Goal: Information Seeking & Learning: Find specific fact

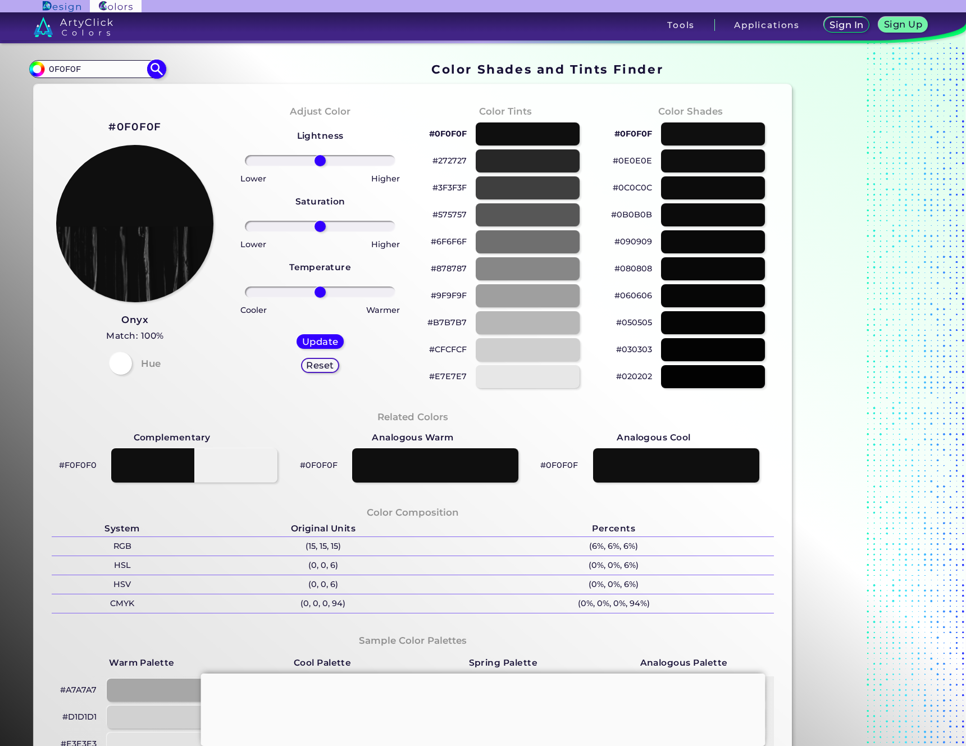
click at [108, 72] on input "0F0F0F" at bounding box center [97, 68] width 104 height 15
paste input "00000"
type input "000000"
type input "#000000"
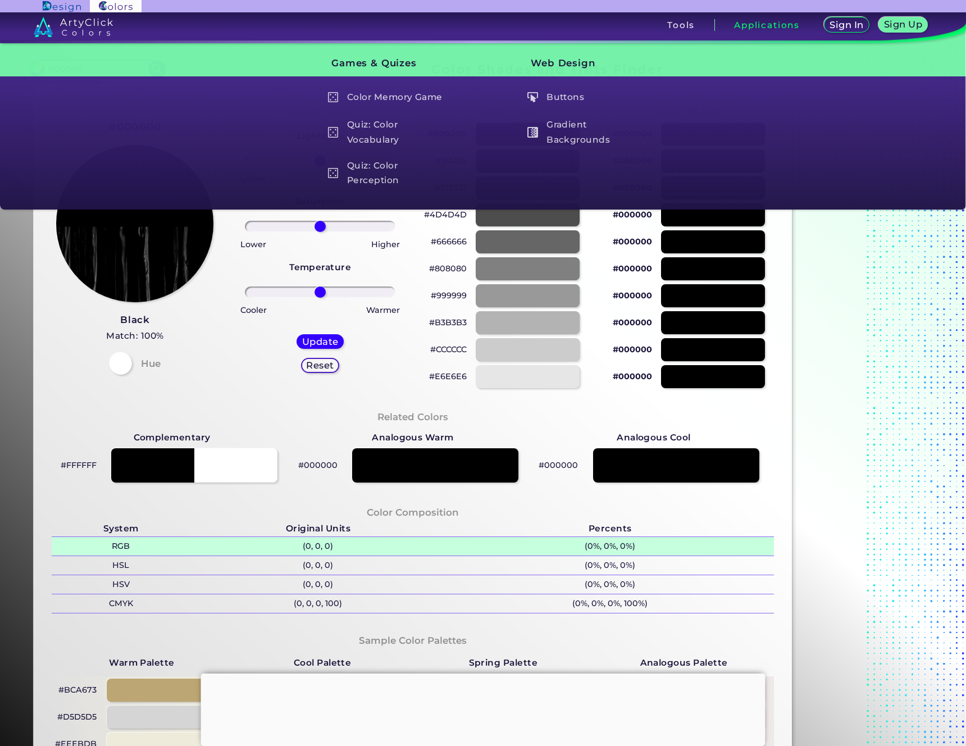
click at [316, 546] on p "(0, 0, 0)" at bounding box center [318, 546] width 256 height 19
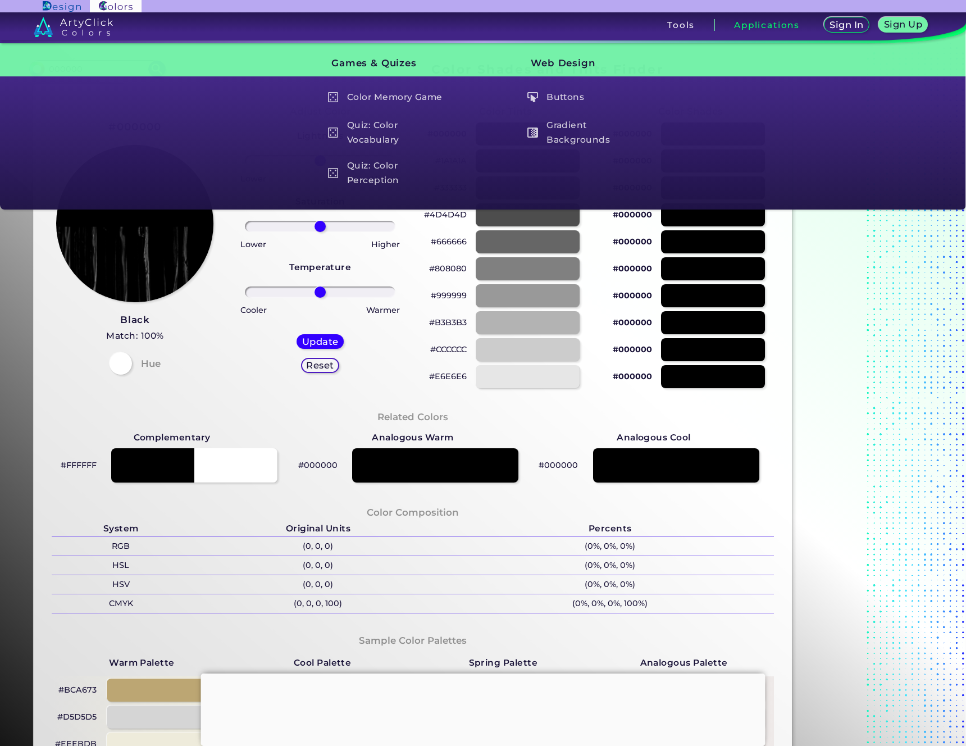
click at [318, 561] on p "(0, 0, 0)" at bounding box center [318, 565] width 256 height 19
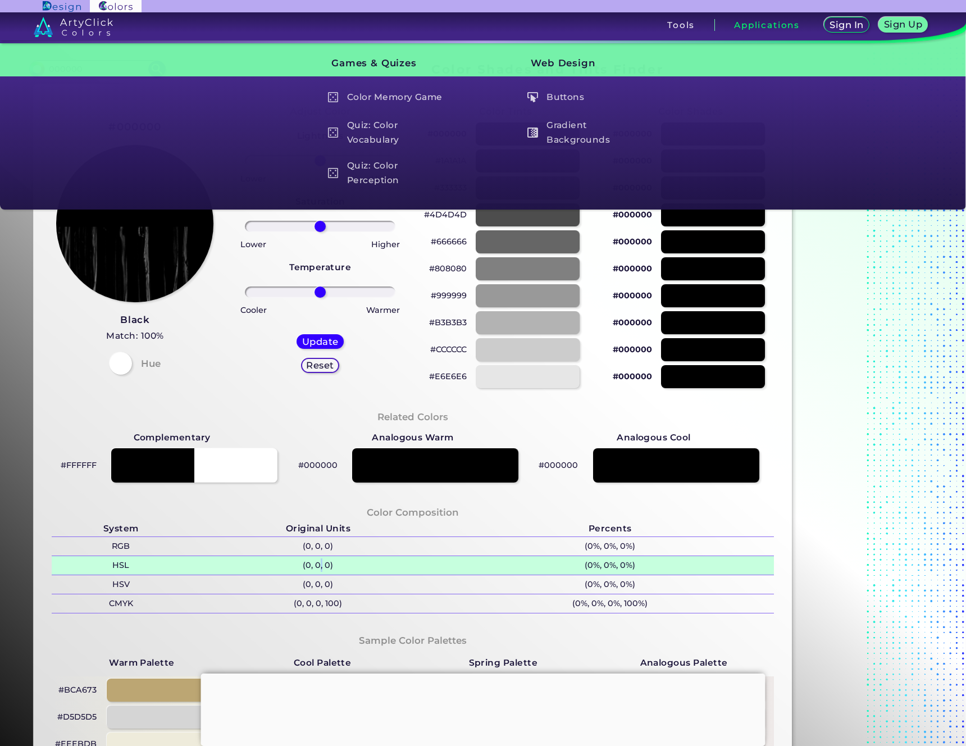
click at [318, 561] on p "(0, 0, 0)" at bounding box center [318, 565] width 256 height 19
copy p ","
click at [320, 565] on p "(0, 0, 0)" at bounding box center [318, 565] width 256 height 19
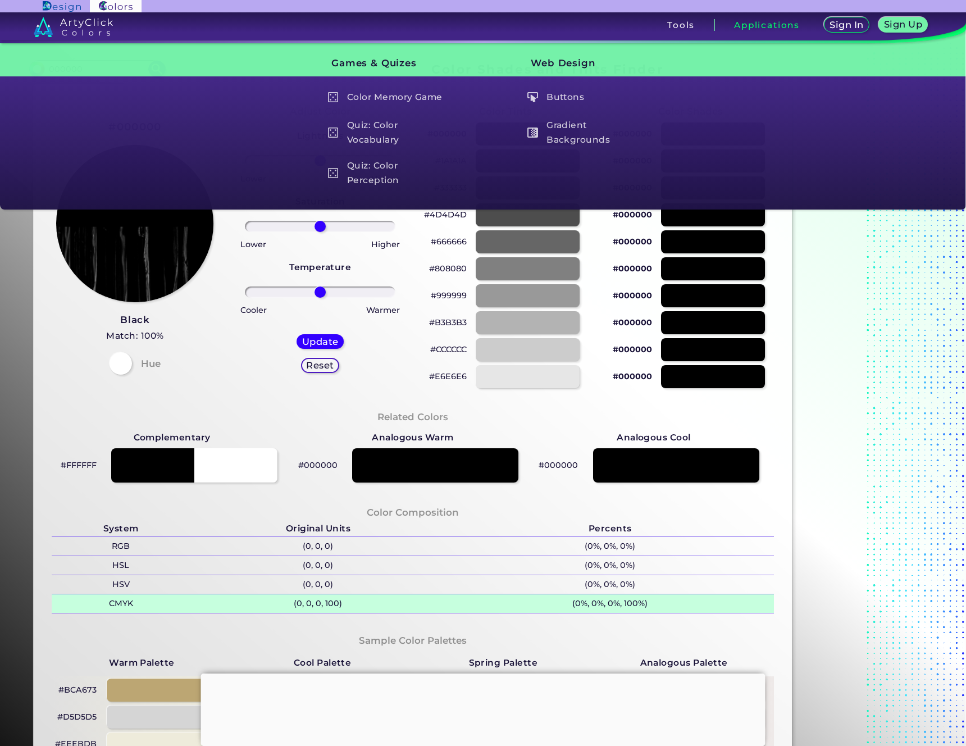
click at [327, 603] on p "(0, 0, 0, 100)" at bounding box center [318, 603] width 256 height 19
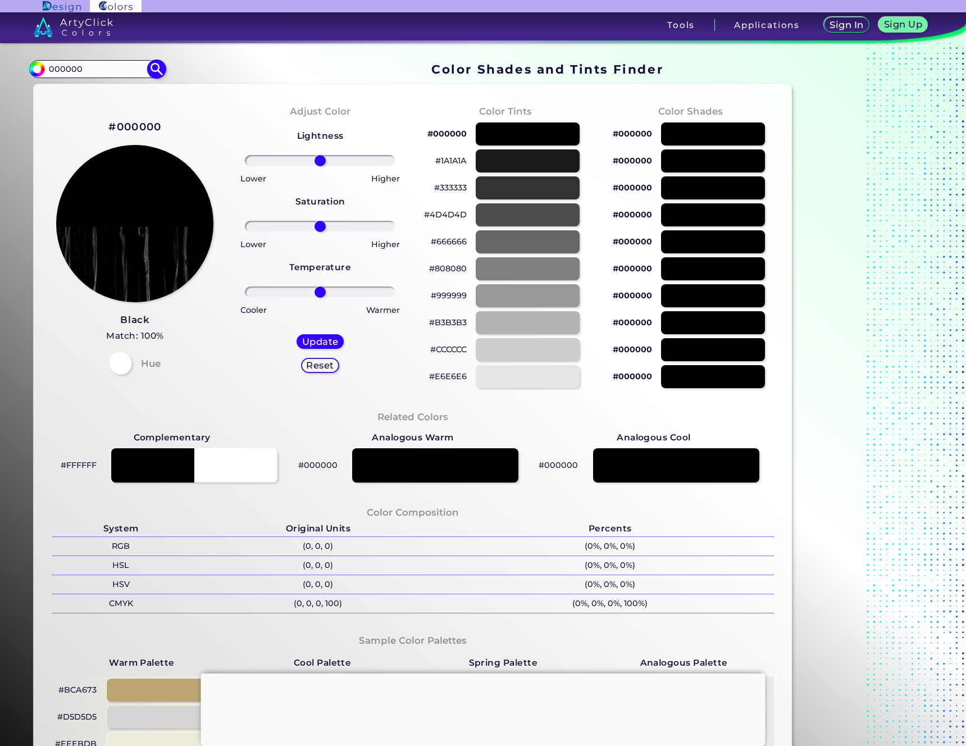
click at [110, 71] on input "000000" at bounding box center [97, 68] width 104 height 15
paste input "CB4003"
type input "CB4003"
type input "#000000"
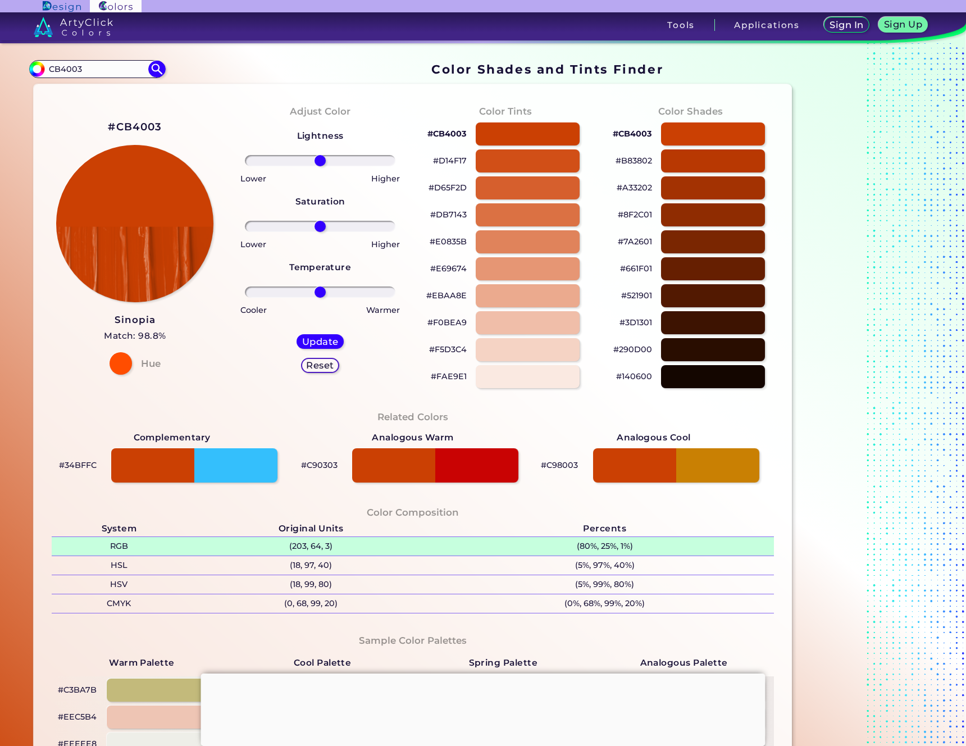
click at [311, 548] on p "(203, 64, 3)" at bounding box center [310, 546] width 249 height 19
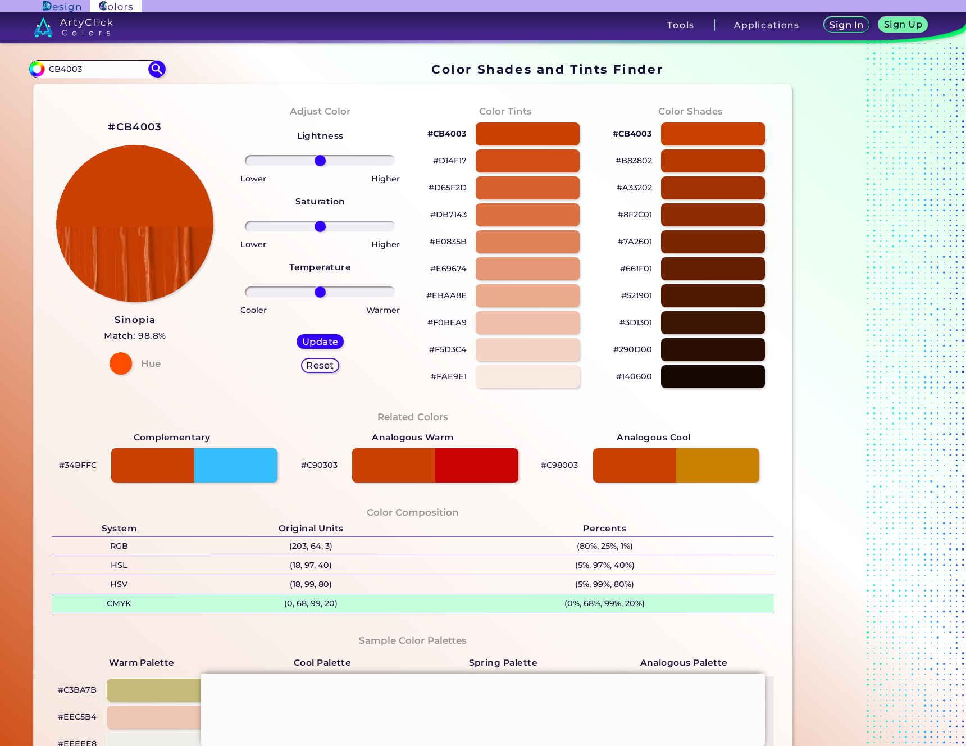
click at [310, 605] on p "(0, 68, 99, 20)" at bounding box center [310, 603] width 249 height 19
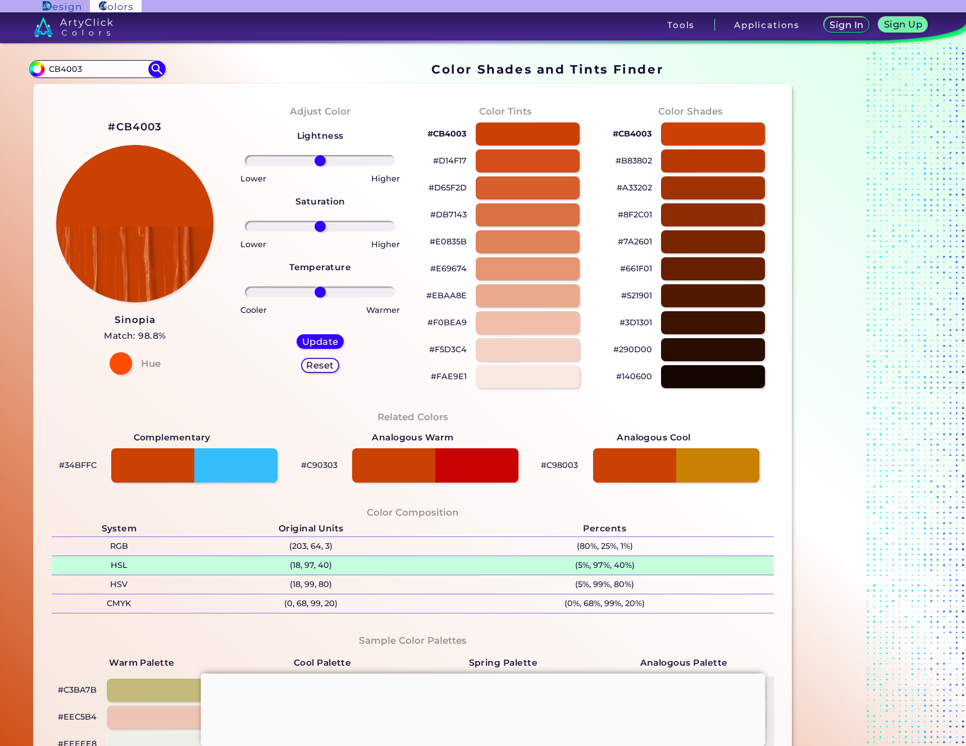
click at [320, 564] on p "(18, 97, 40)" at bounding box center [310, 565] width 249 height 19
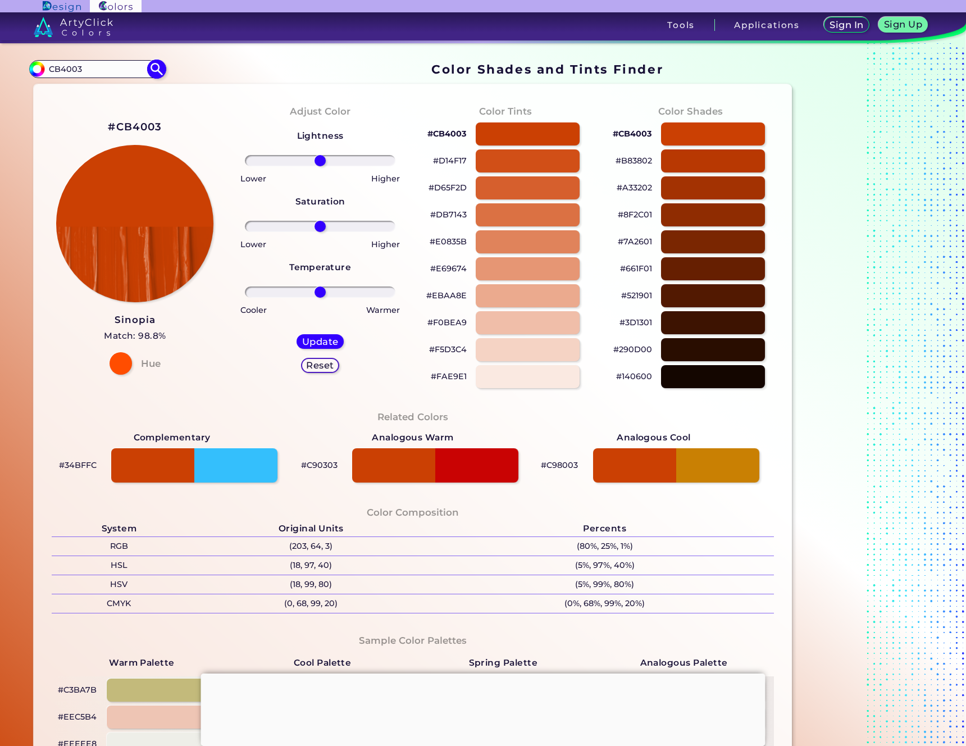
click at [81, 70] on input "CB4003" at bounding box center [97, 68] width 104 height 15
paste input "FFFFFF"
type input "FFFFFF"
click at [159, 69] on img at bounding box center [157, 69] width 20 height 20
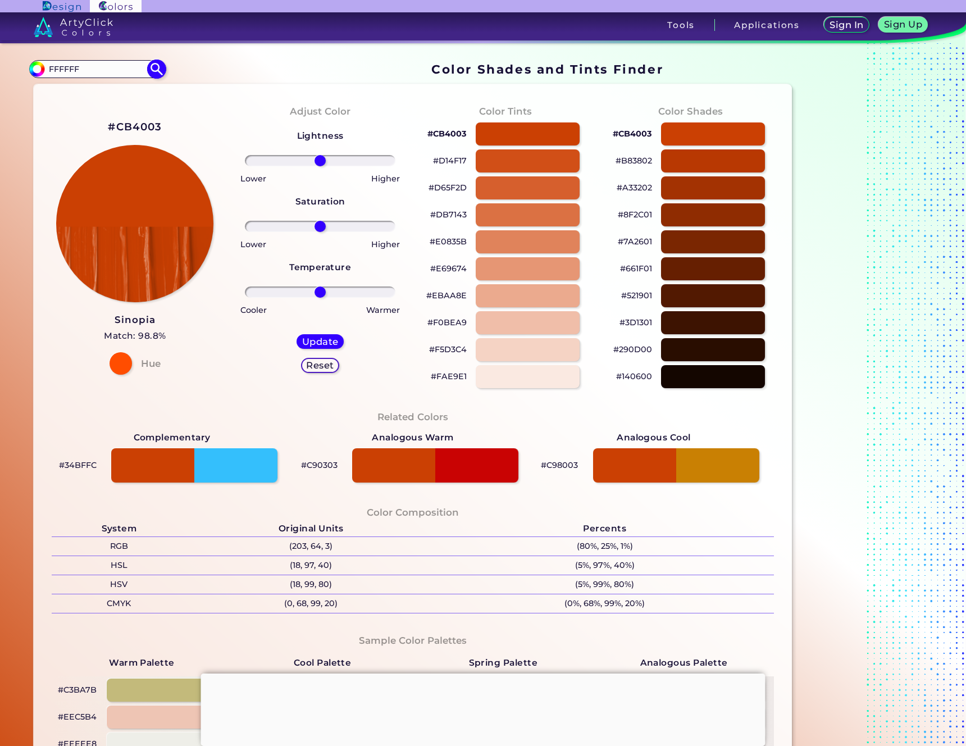
type input "#000000"
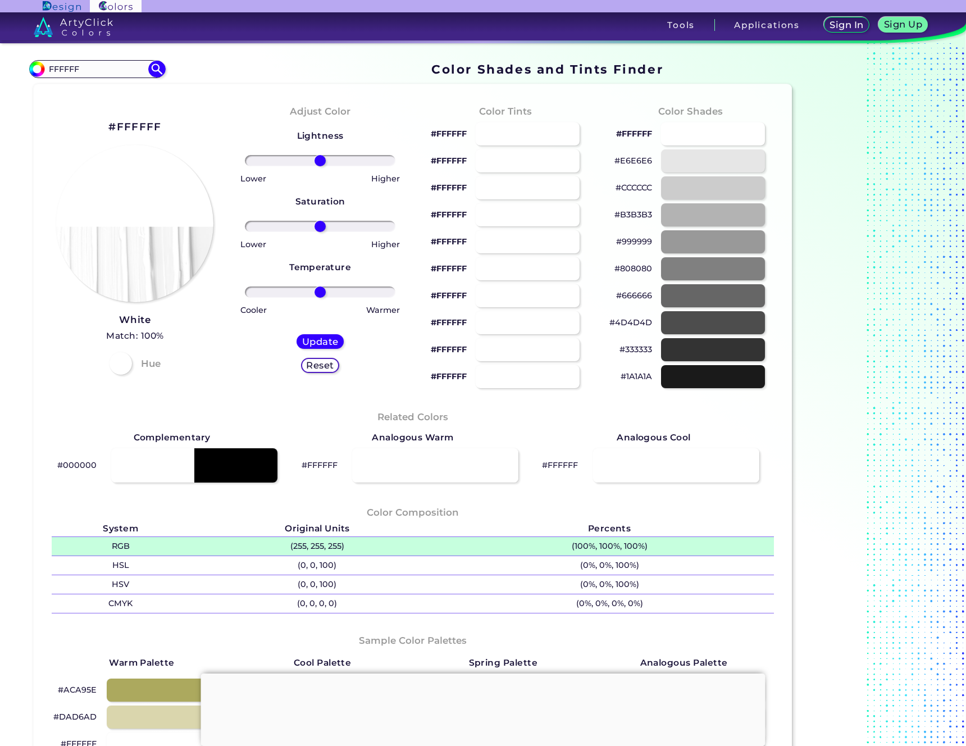
click at [324, 545] on p "(255, 255, 255)" at bounding box center [317, 546] width 255 height 19
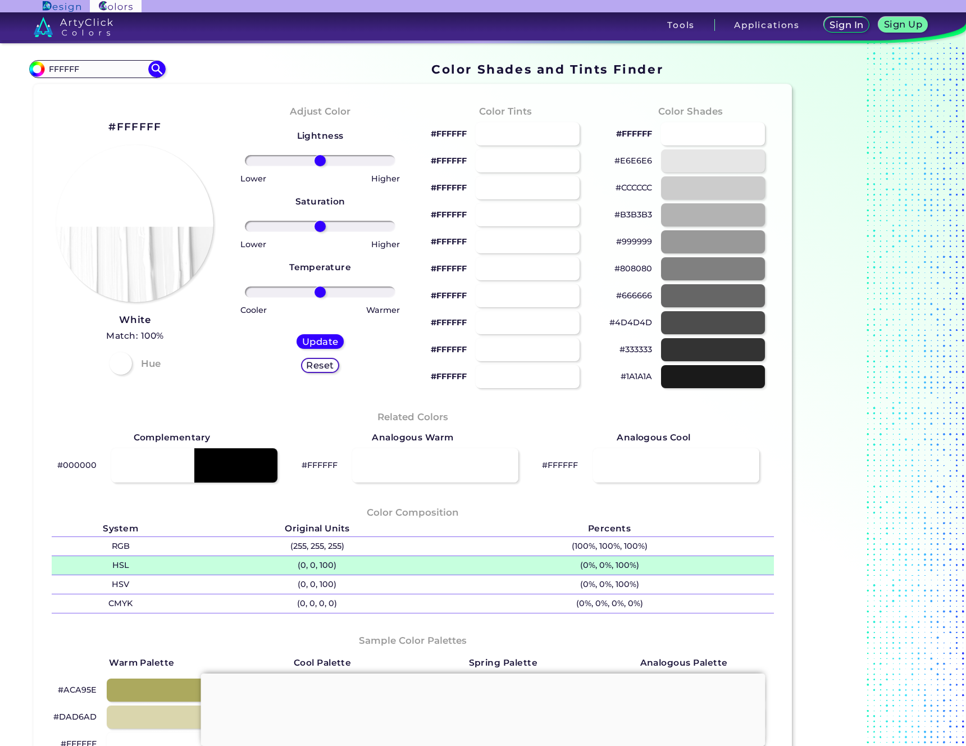
click at [323, 566] on p "(0, 0, 100)" at bounding box center [317, 565] width 255 height 19
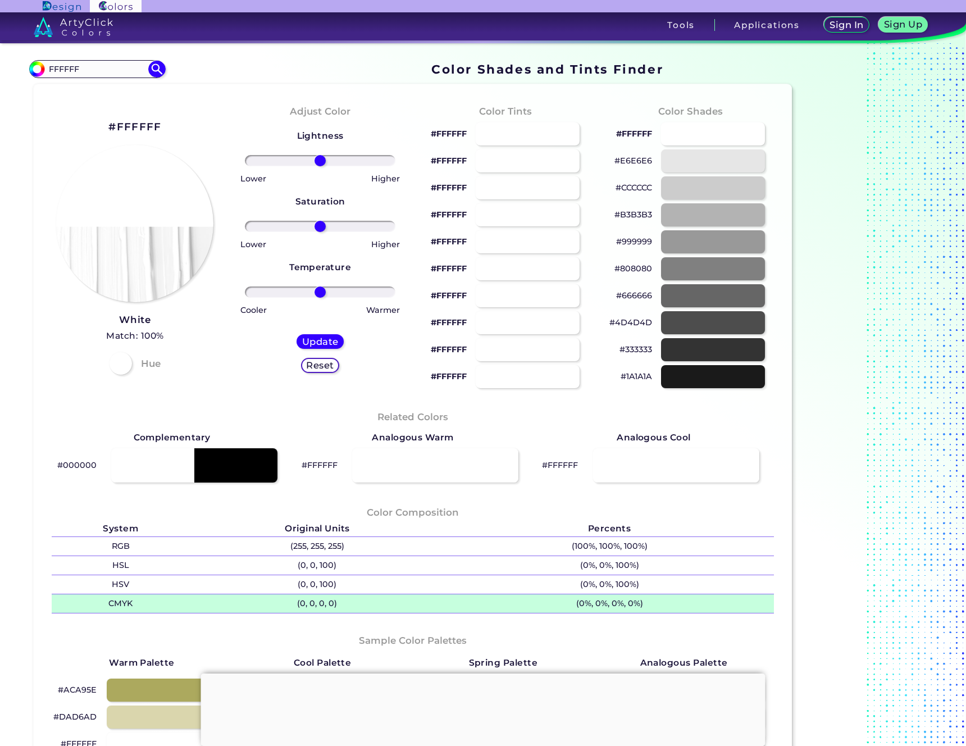
click at [327, 602] on p "(0, 0, 0, 0)" at bounding box center [317, 603] width 255 height 19
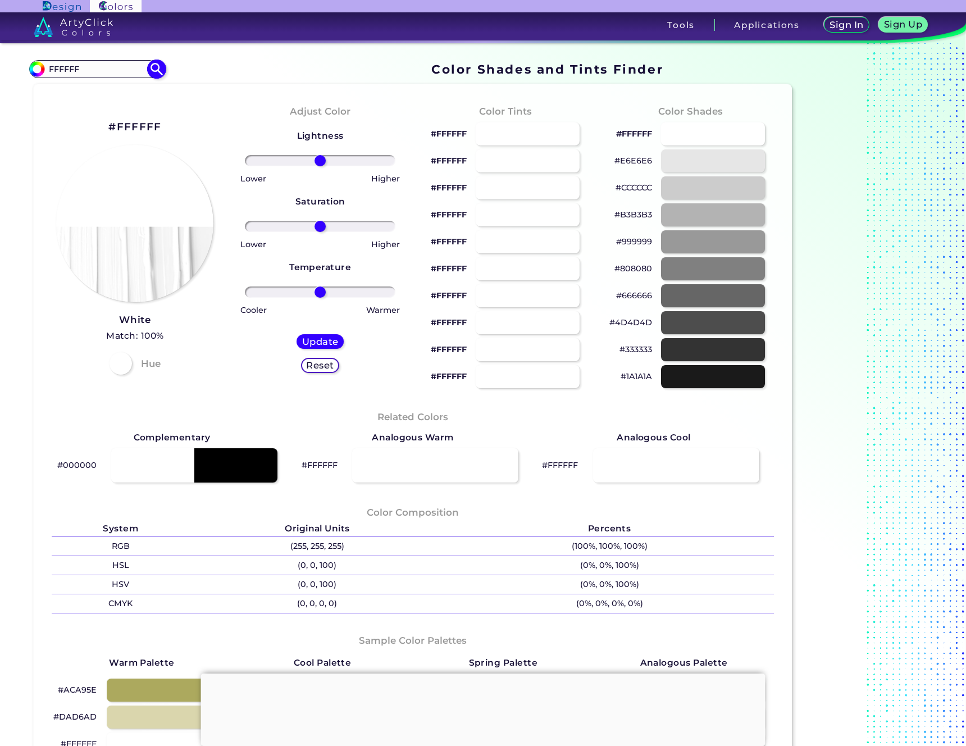
click at [70, 67] on input "FFFFFF" at bounding box center [97, 68] width 104 height 15
paste input "05A0B5"
type input "05A0B5"
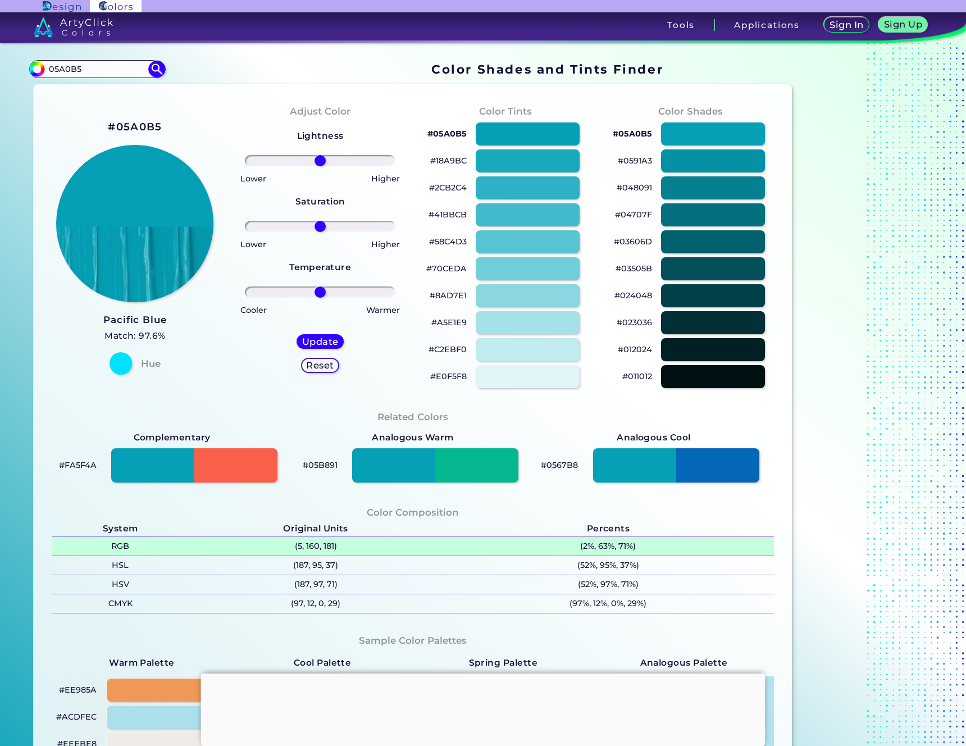
click at [324, 545] on p "(5, 160, 181)" at bounding box center [315, 546] width 253 height 19
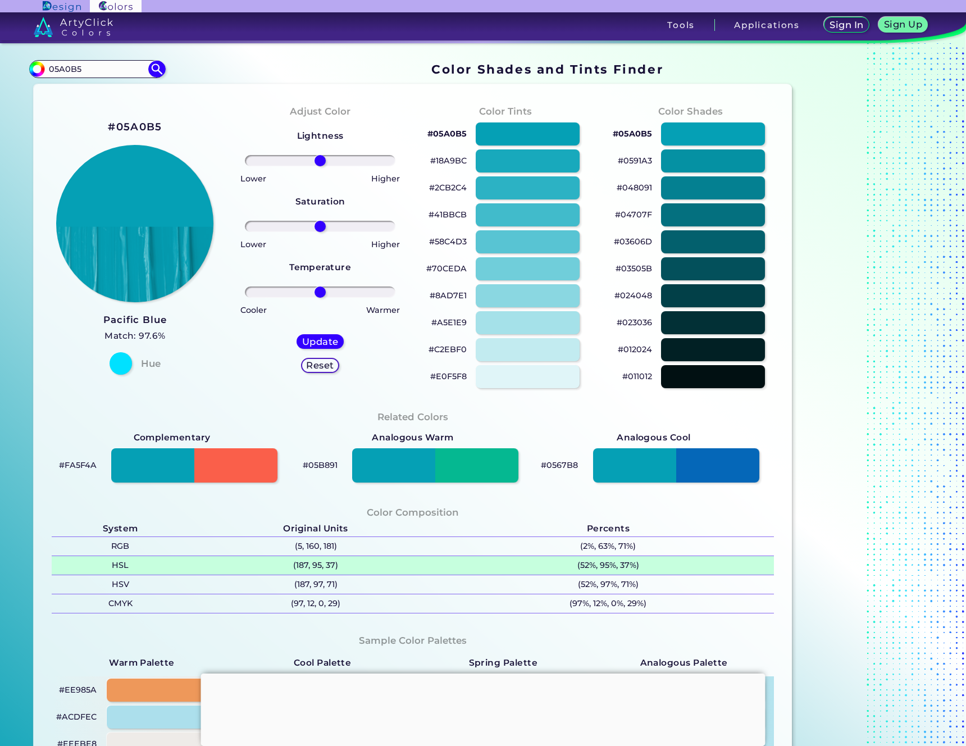
click at [326, 565] on p "(187, 95, 37)" at bounding box center [315, 565] width 253 height 19
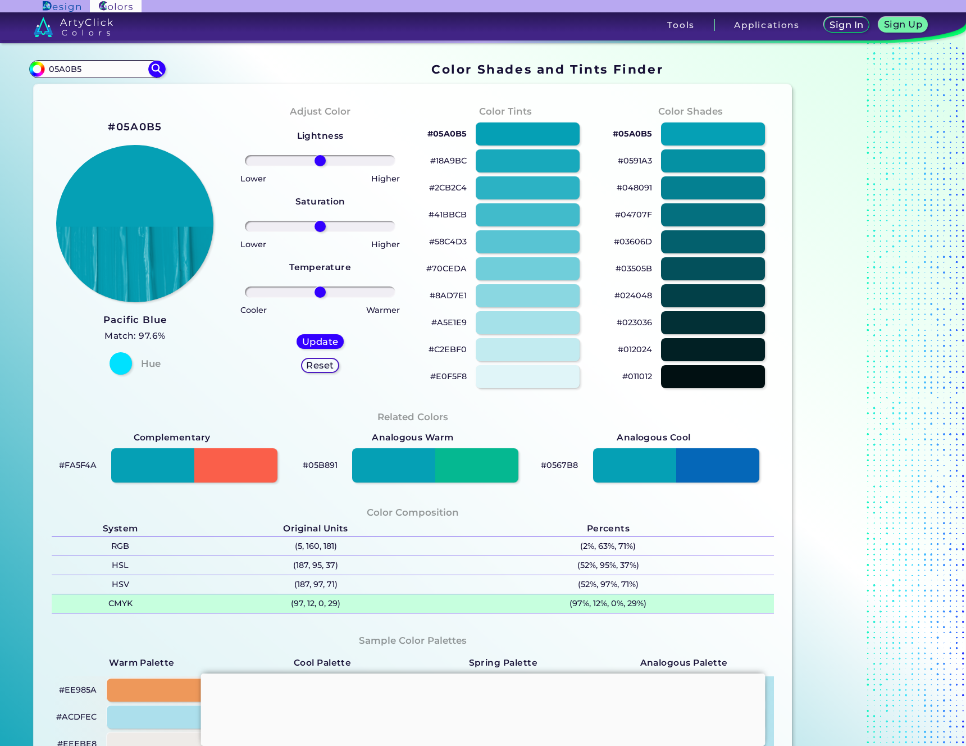
click at [317, 603] on p "(97, 12, 0, 29)" at bounding box center [315, 603] width 253 height 19
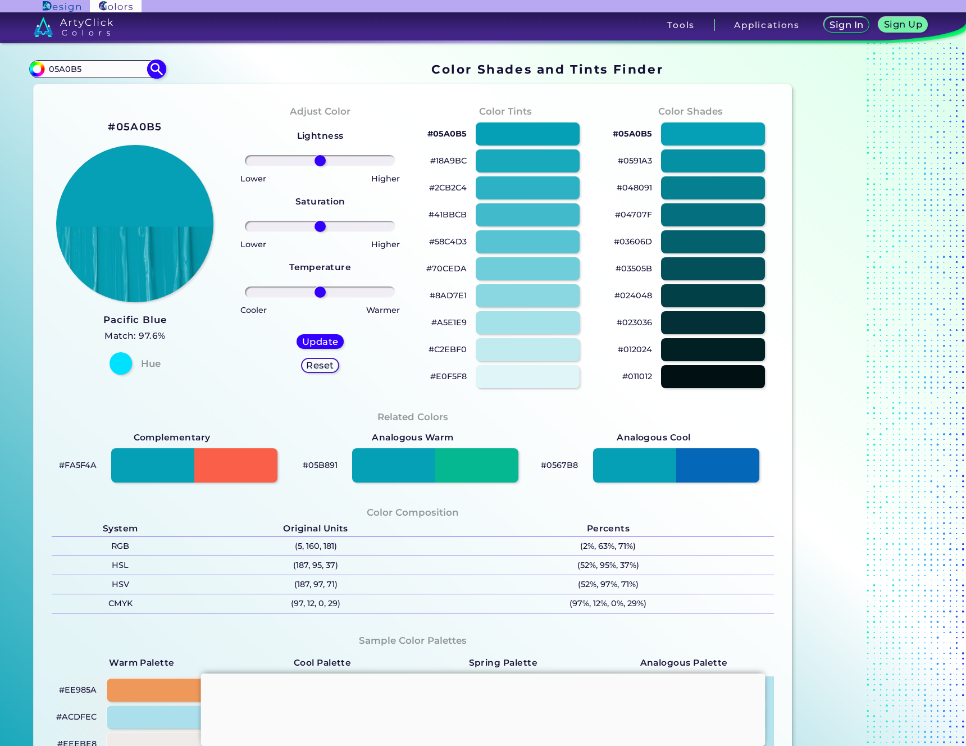
click at [117, 63] on input "05A0B5" at bounding box center [97, 68] width 104 height 15
click at [149, 67] on img at bounding box center [157, 69] width 20 height 20
click at [162, 71] on img at bounding box center [157, 69] width 20 height 20
type input "#000000"
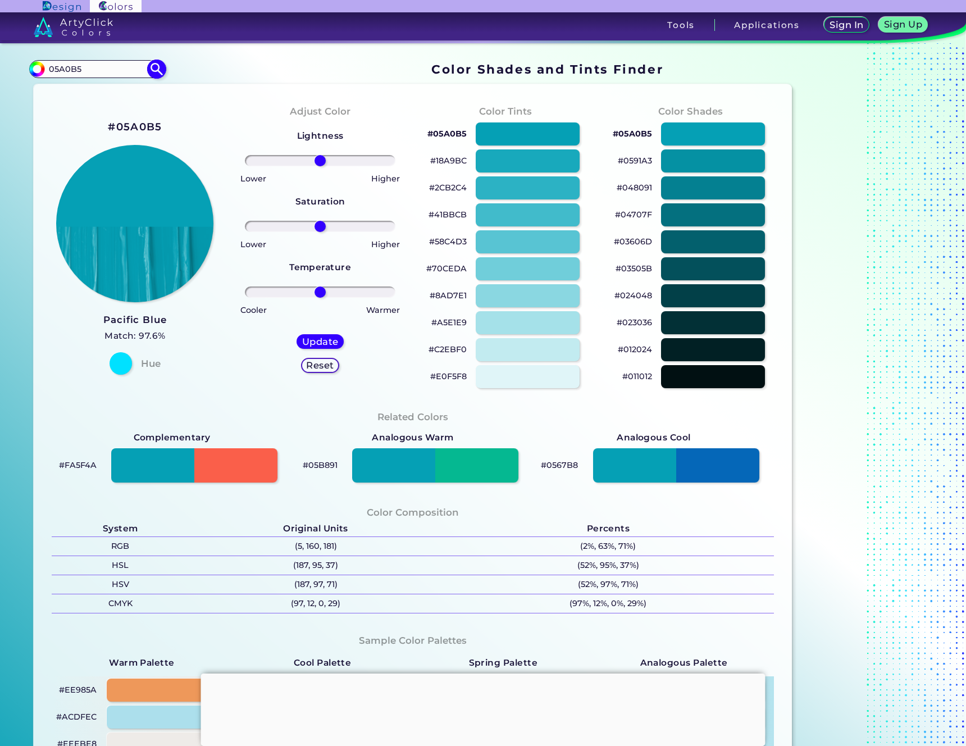
click at [88, 71] on input "05A0B5" at bounding box center [97, 68] width 104 height 15
paste input "CB0B6E"
type input "CB0B6E"
click at [159, 70] on img at bounding box center [157, 69] width 20 height 20
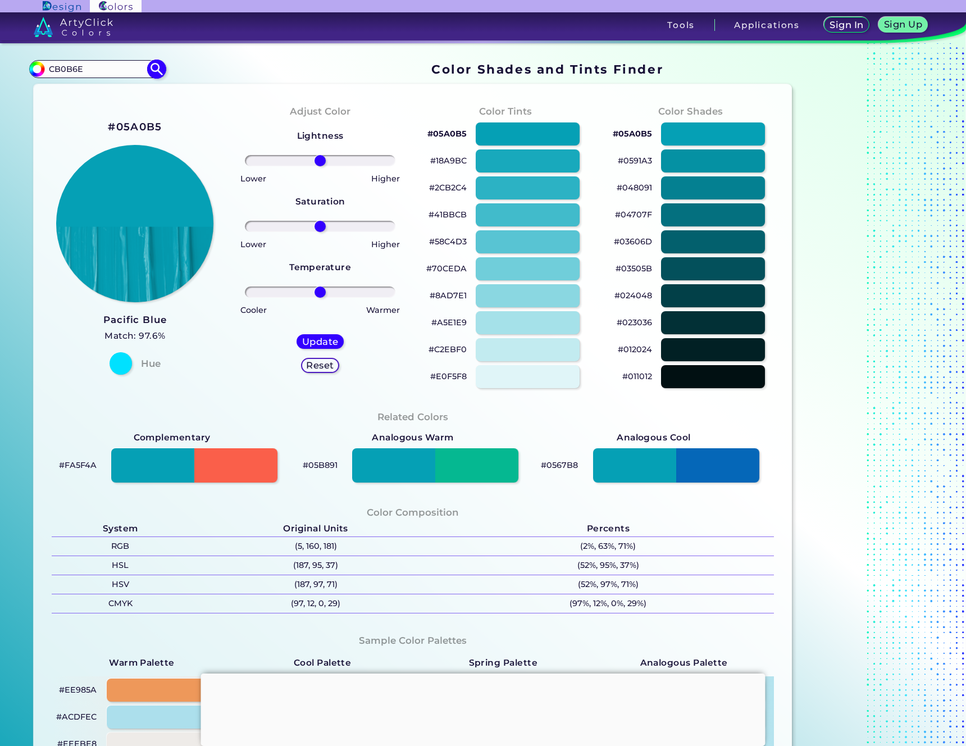
type input "#000000"
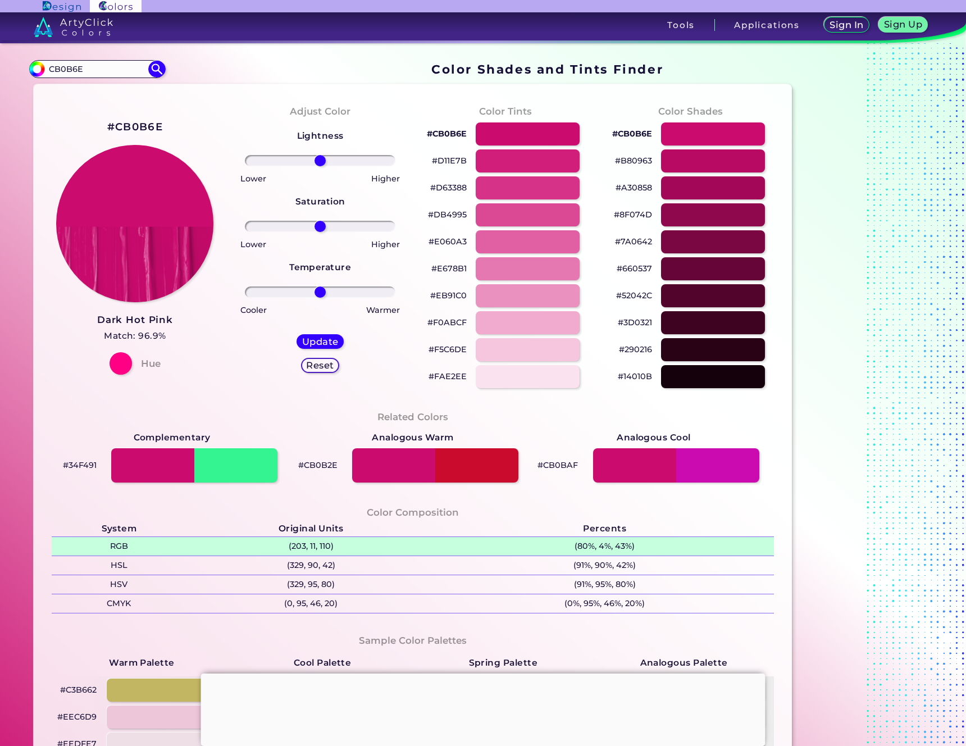
click at [322, 546] on p "(203, 11, 110)" at bounding box center [310, 546] width 249 height 19
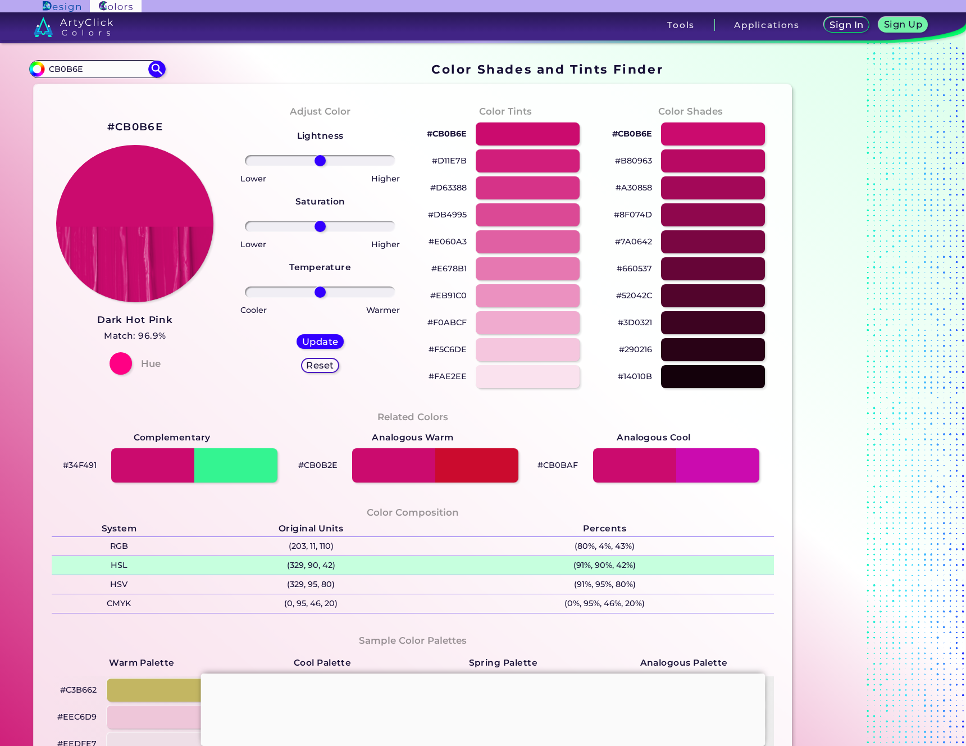
click at [320, 565] on p "(329, 90, 42)" at bounding box center [310, 565] width 249 height 19
copy p "42"
click at [323, 565] on p "(329, 90, 42)" at bounding box center [310, 565] width 249 height 19
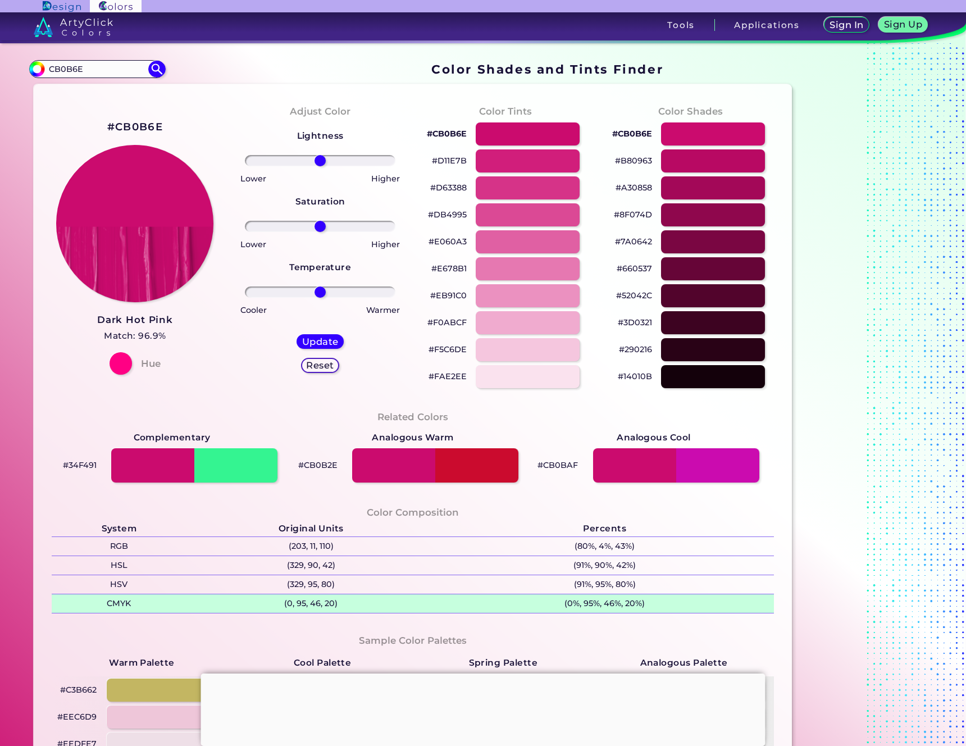
click at [325, 603] on p "(0, 95, 46, 20)" at bounding box center [310, 603] width 249 height 19
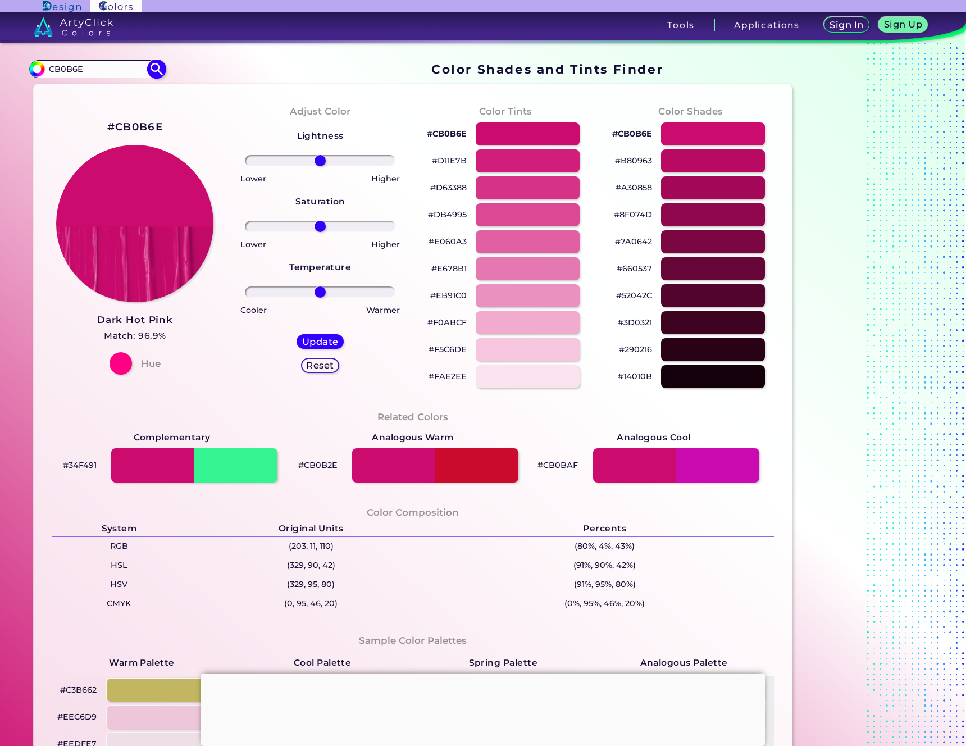
click at [74, 66] on input "CB0B6E" at bounding box center [97, 68] width 104 height 15
paste input "009C88"
type input "009C88"
click at [149, 68] on img at bounding box center [157, 69] width 20 height 20
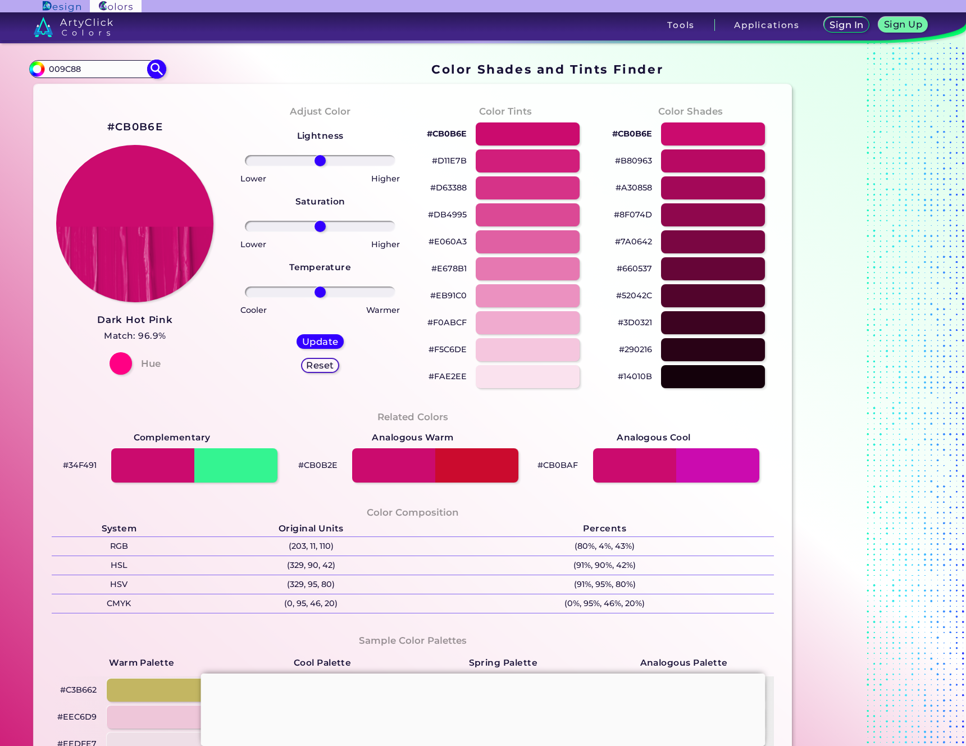
type input "#000000"
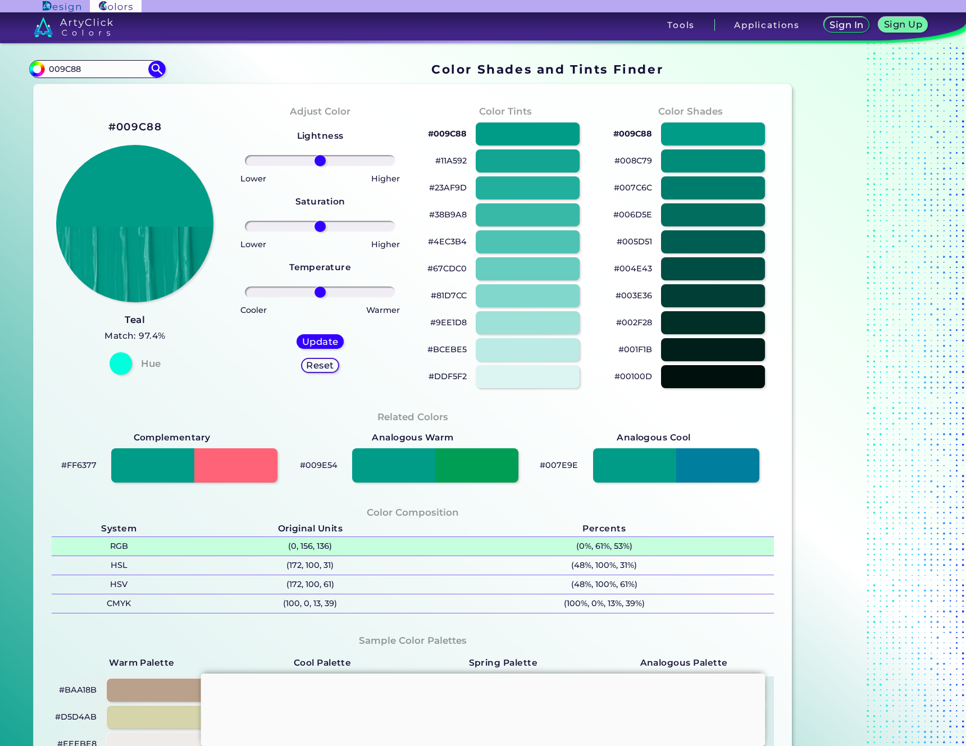
click at [308, 544] on p "(0, 156, 136)" at bounding box center [310, 546] width 248 height 19
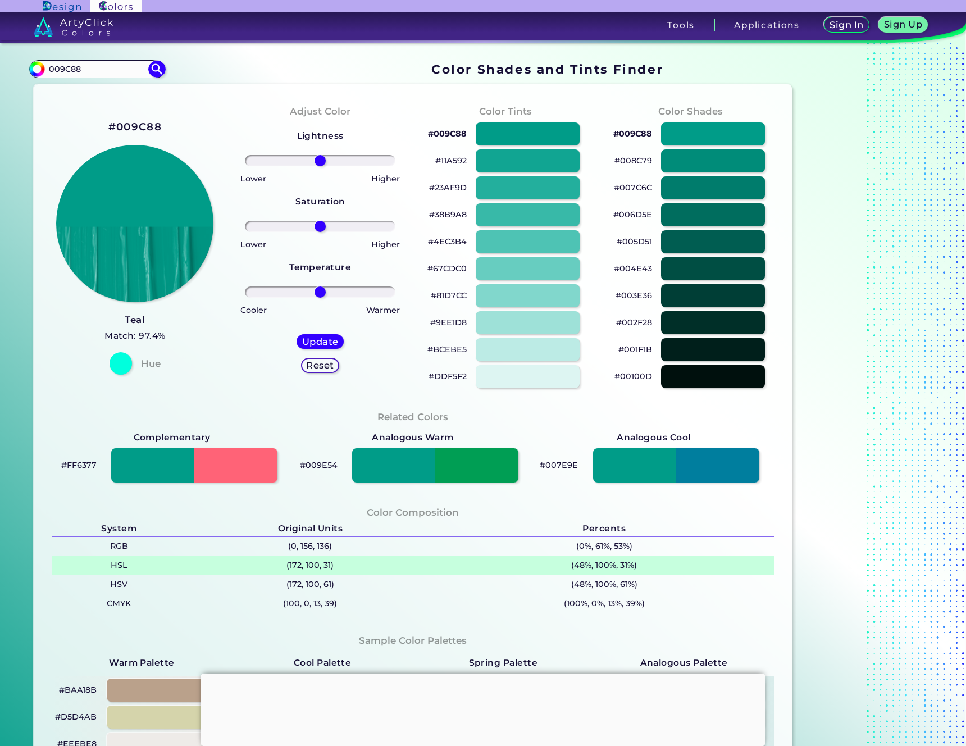
click at [315, 563] on p "(172, 100, 31)" at bounding box center [310, 565] width 248 height 19
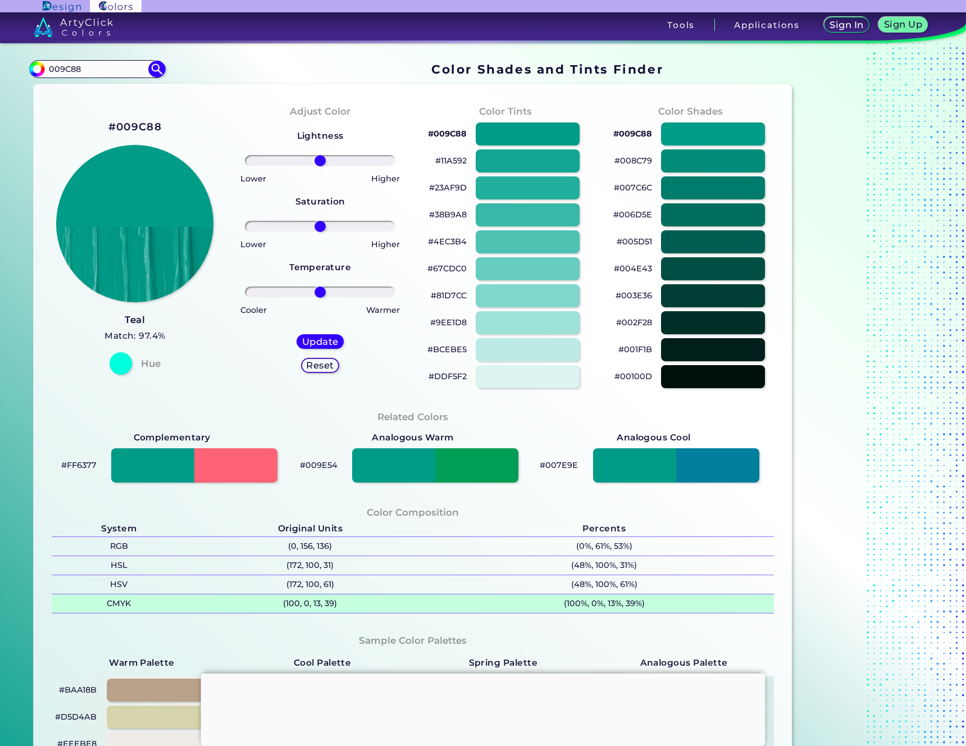
click at [302, 603] on p "(100, 0, 13, 39)" at bounding box center [310, 603] width 248 height 19
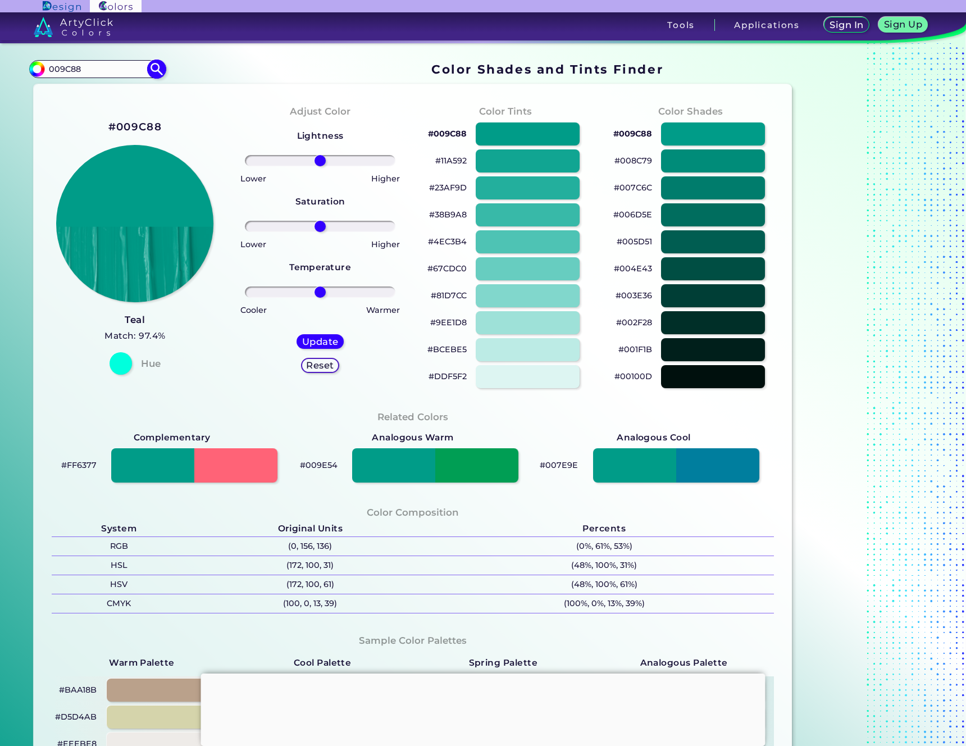
click at [76, 70] on input "009C88" at bounding box center [97, 68] width 104 height 15
paste input "F0F0F"
type input "0F0F0F"
click at [155, 69] on img at bounding box center [157, 69] width 20 height 20
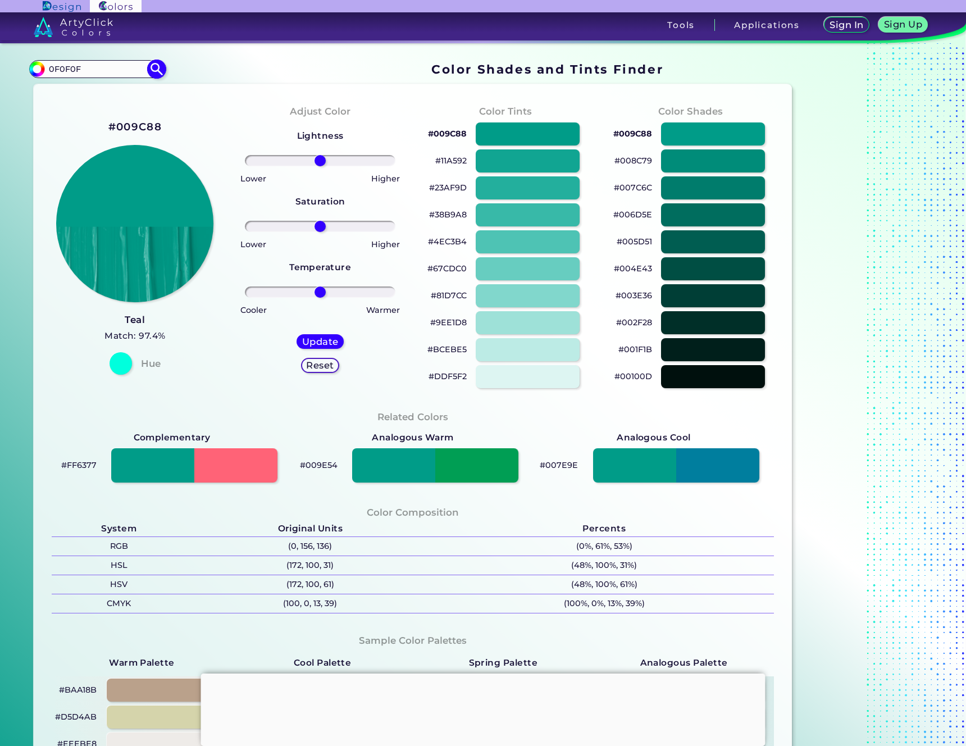
type input "#000000"
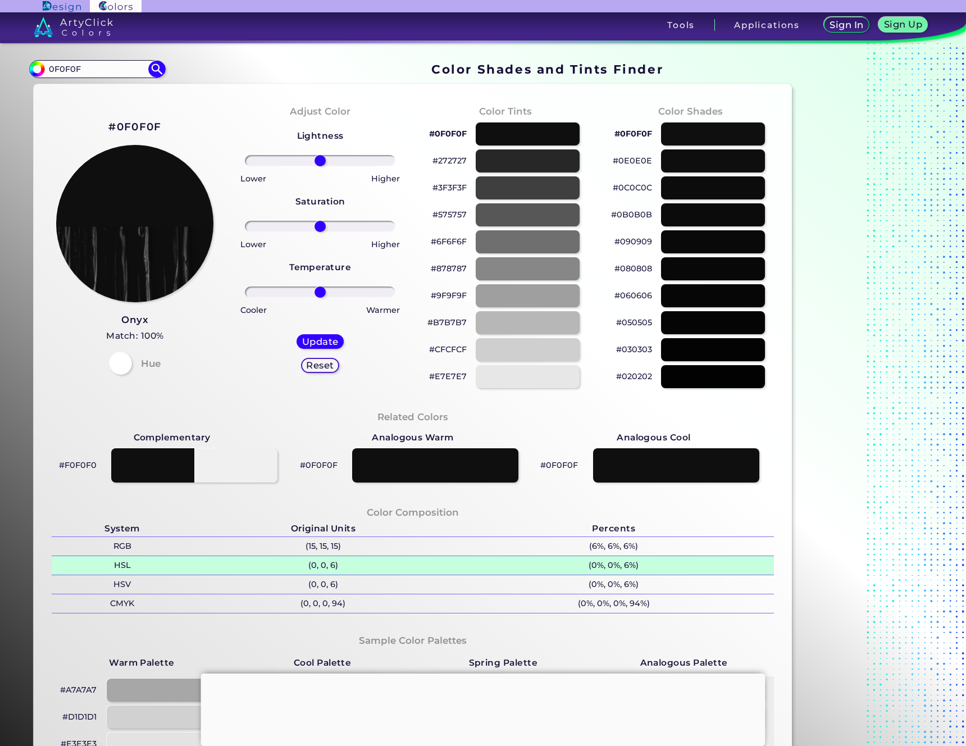
click at [325, 566] on p "(0, 0, 6)" at bounding box center [323, 565] width 261 height 19
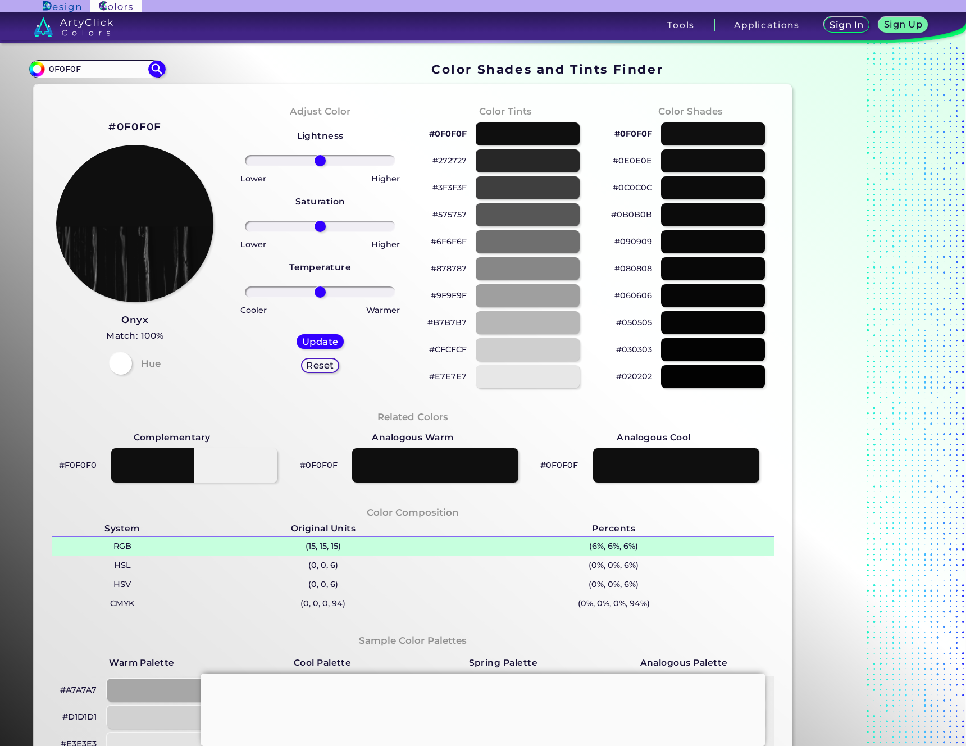
click at [329, 547] on p "(15, 15, 15)" at bounding box center [323, 546] width 261 height 19
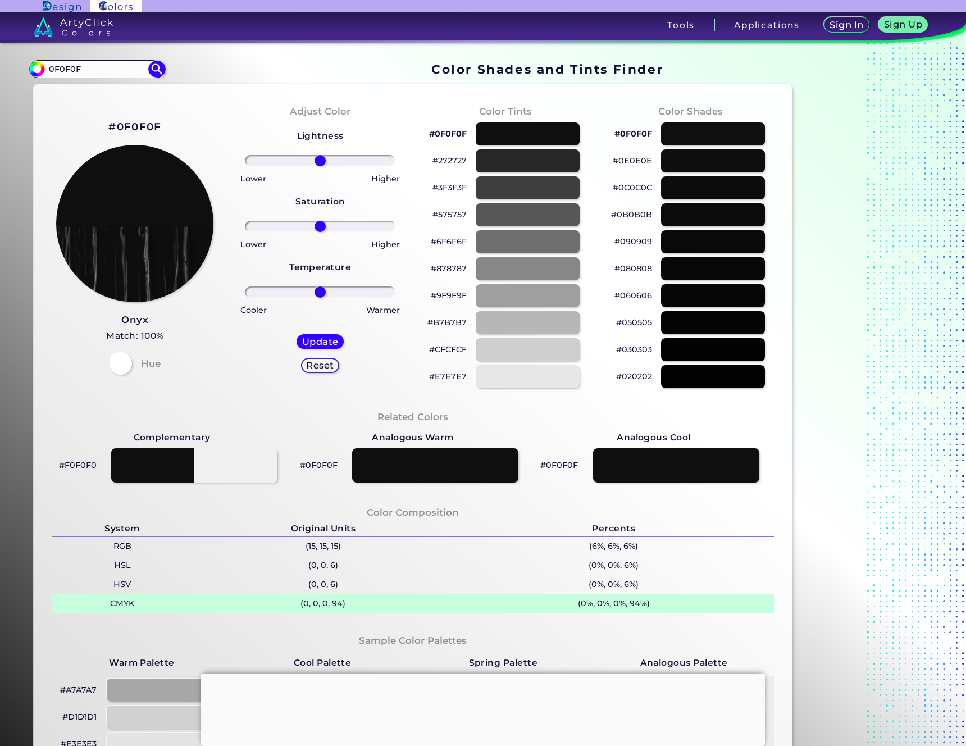
click at [329, 601] on p "(0, 0, 0, 94)" at bounding box center [323, 603] width 261 height 19
